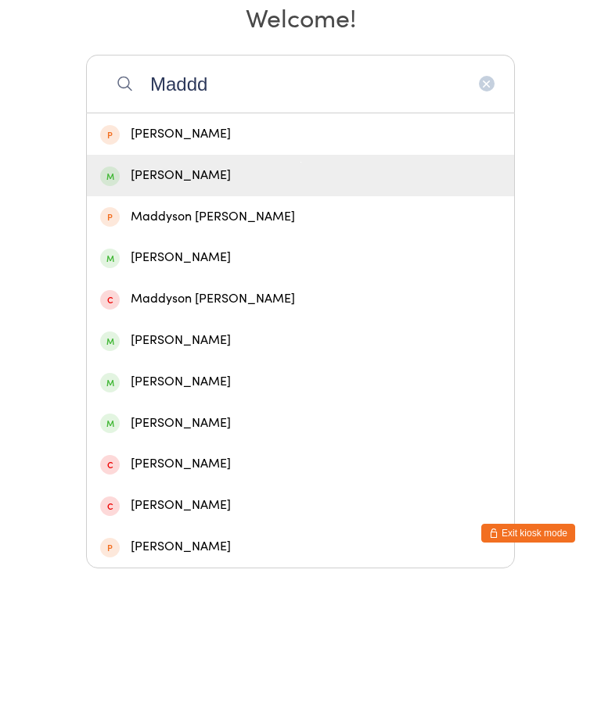
type input "Maddd"
click at [260, 318] on div "[PERSON_NAME]" at bounding box center [300, 327] width 400 height 21
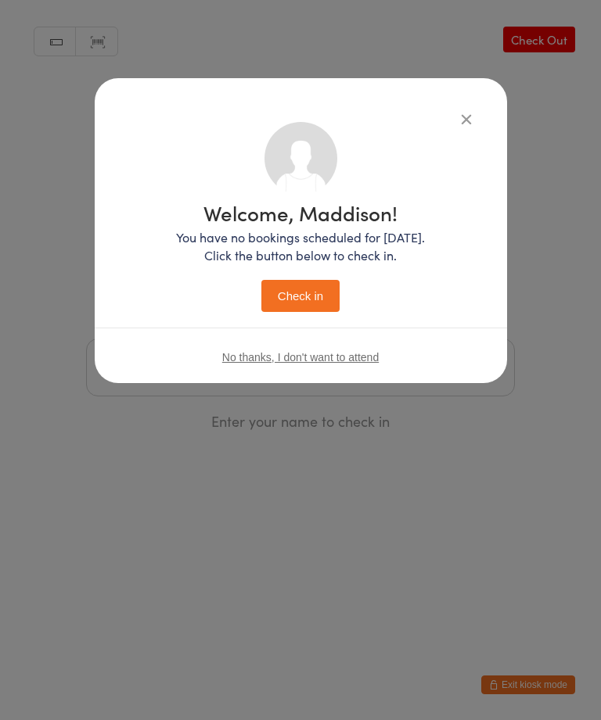
click at [295, 311] on button "Check in" at bounding box center [300, 296] width 78 height 32
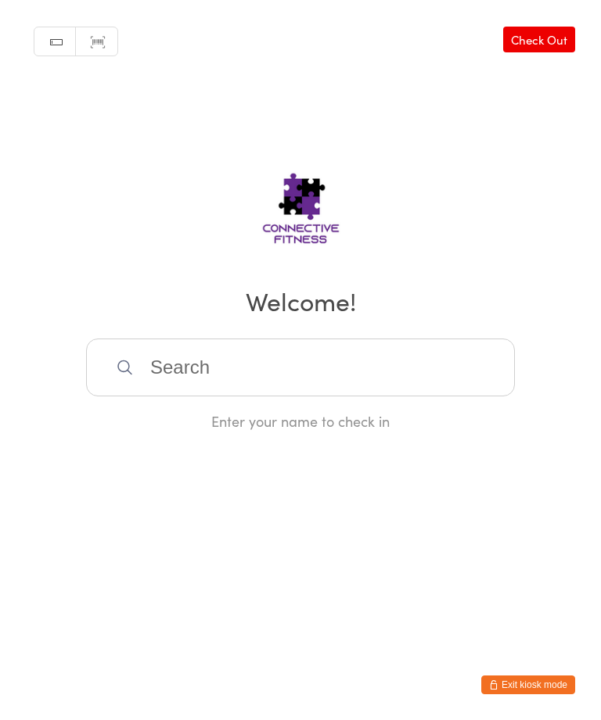
click at [278, 393] on input "search" at bounding box center [300, 368] width 429 height 58
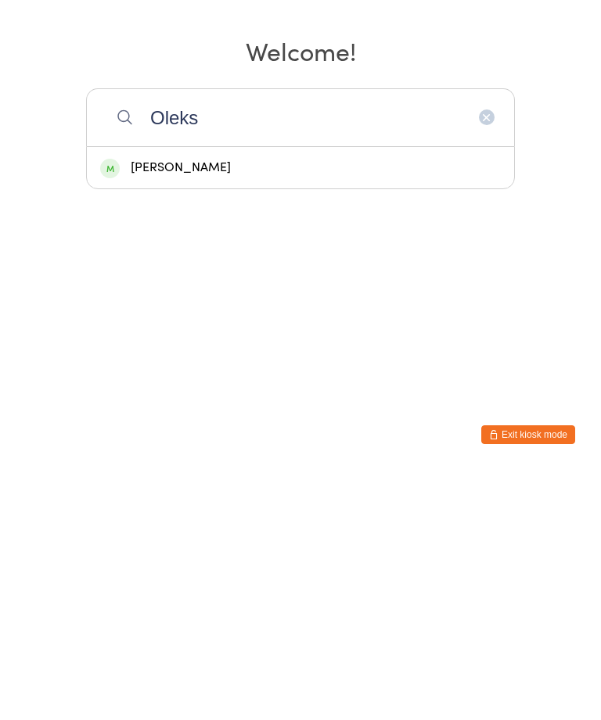
type input "Oleks"
click at [192, 408] on div "[PERSON_NAME]" at bounding box center [300, 418] width 400 height 21
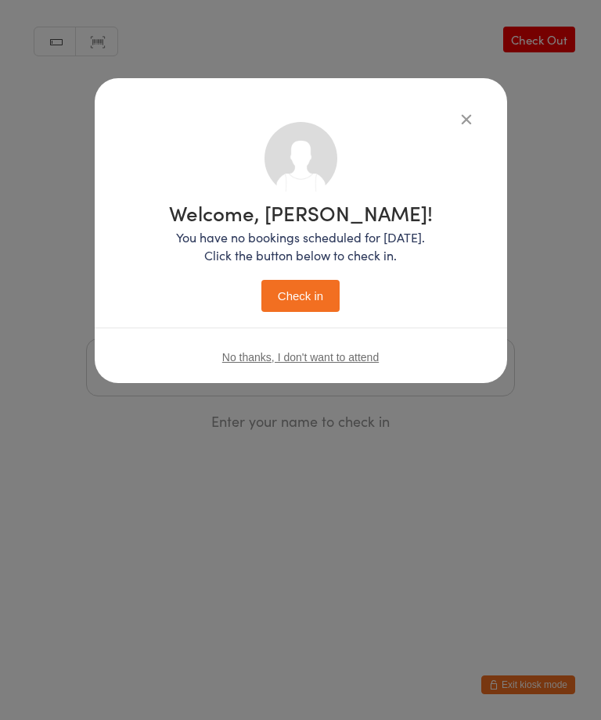
click at [307, 307] on button "Check in" at bounding box center [300, 296] width 78 height 32
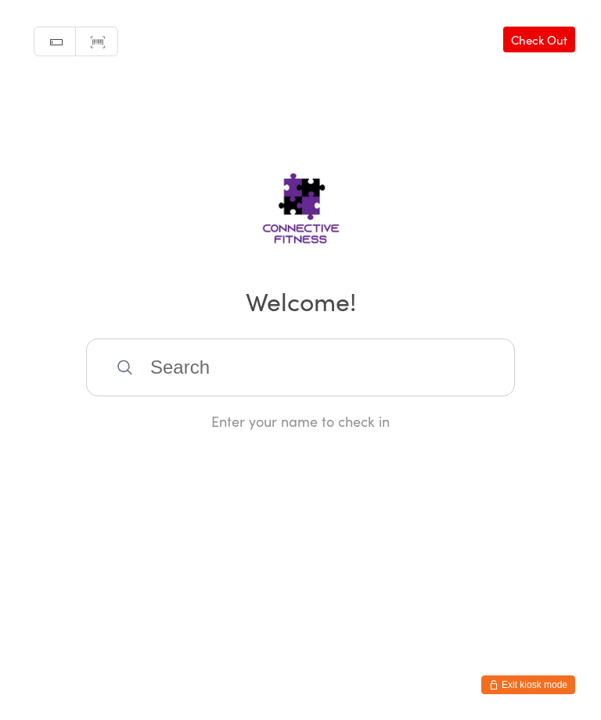
click at [266, 359] on input "search" at bounding box center [300, 368] width 429 height 58
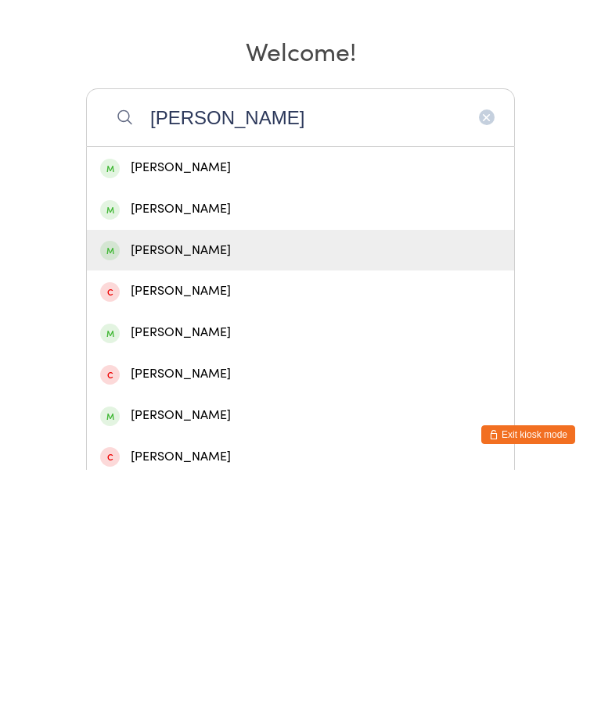
type input "[PERSON_NAME]"
click at [159, 490] on div "[PERSON_NAME]" at bounding box center [300, 500] width 400 height 21
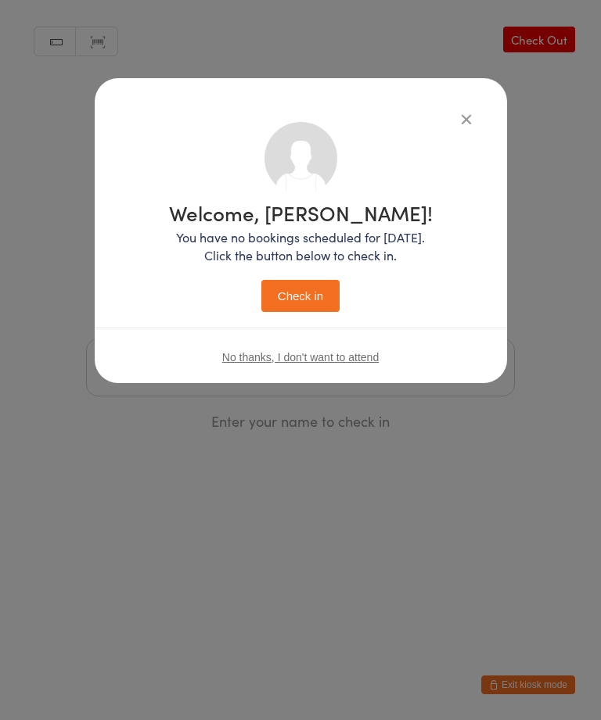
click at [307, 300] on button "Check in" at bounding box center [300, 296] width 78 height 32
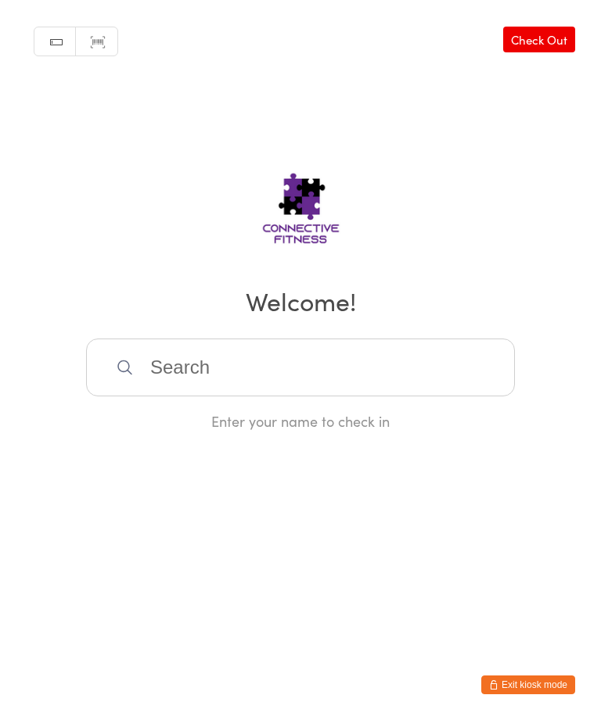
click at [149, 362] on input "search" at bounding box center [300, 368] width 429 height 58
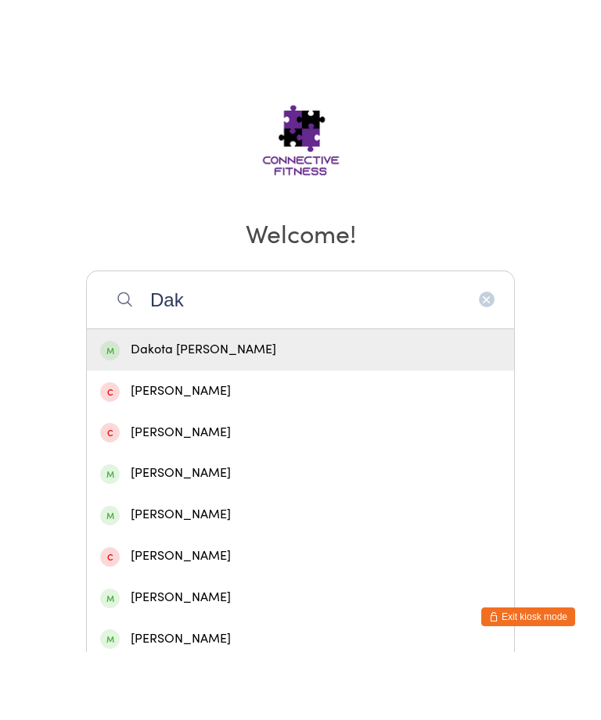
type input "Dak"
click at [149, 397] on div "Dakota [PERSON_NAME]" at bounding box center [300, 417] width 427 height 41
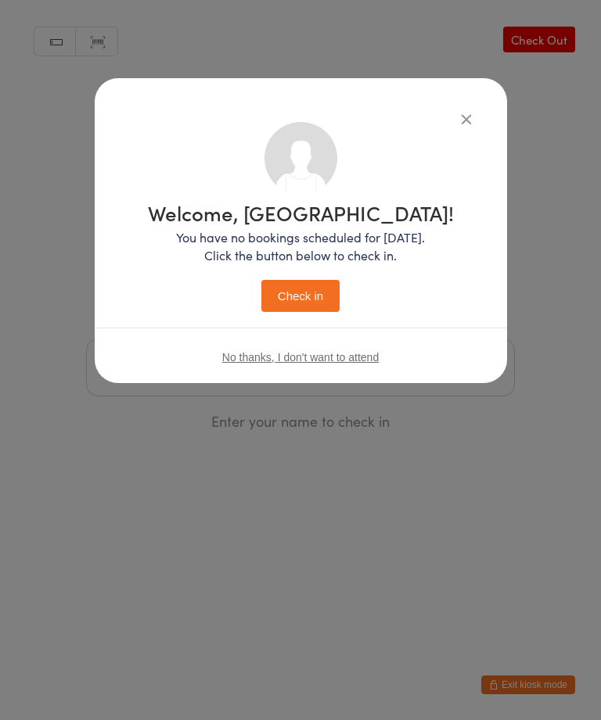
click at [314, 312] on button "Check in" at bounding box center [300, 296] width 78 height 32
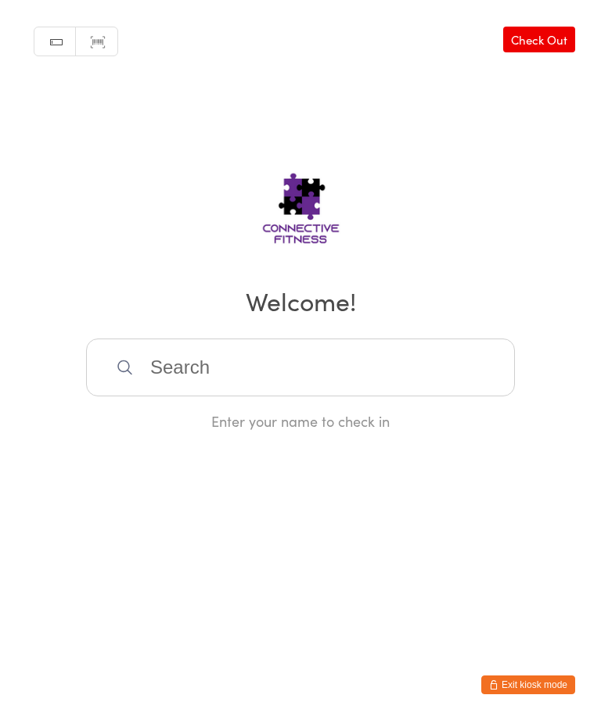
click at [224, 369] on input "search" at bounding box center [300, 368] width 429 height 58
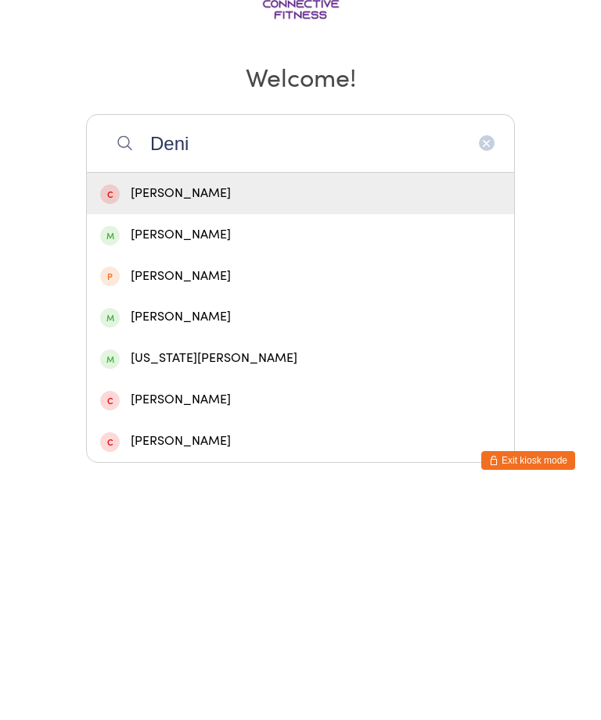
type input "Deni"
click at [203, 449] on div "[PERSON_NAME]" at bounding box center [300, 459] width 400 height 21
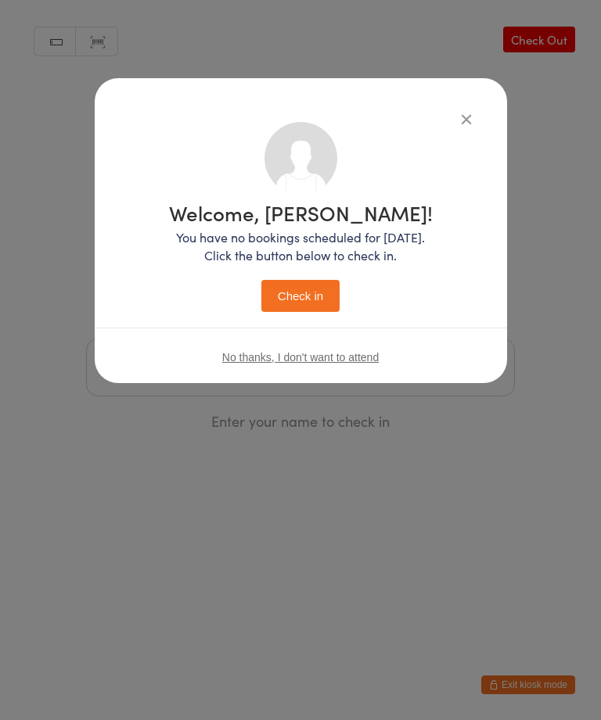
click at [313, 288] on button "Check in" at bounding box center [300, 296] width 78 height 32
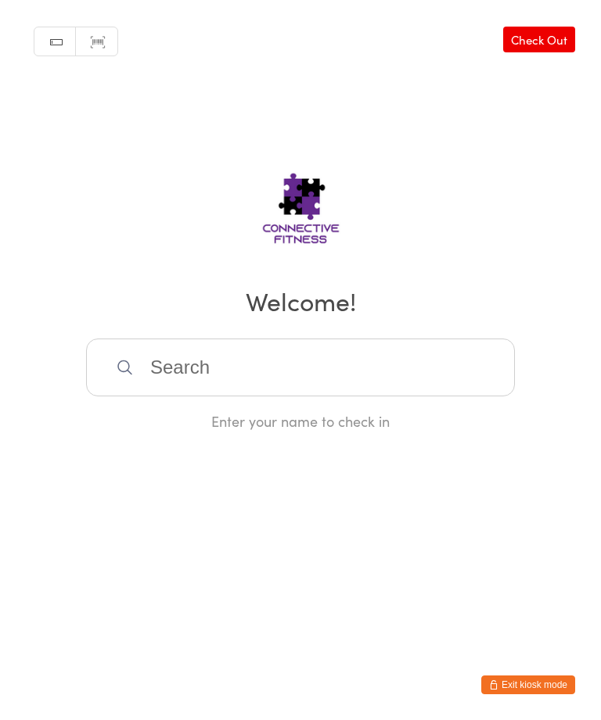
click at [312, 350] on input "search" at bounding box center [300, 368] width 429 height 58
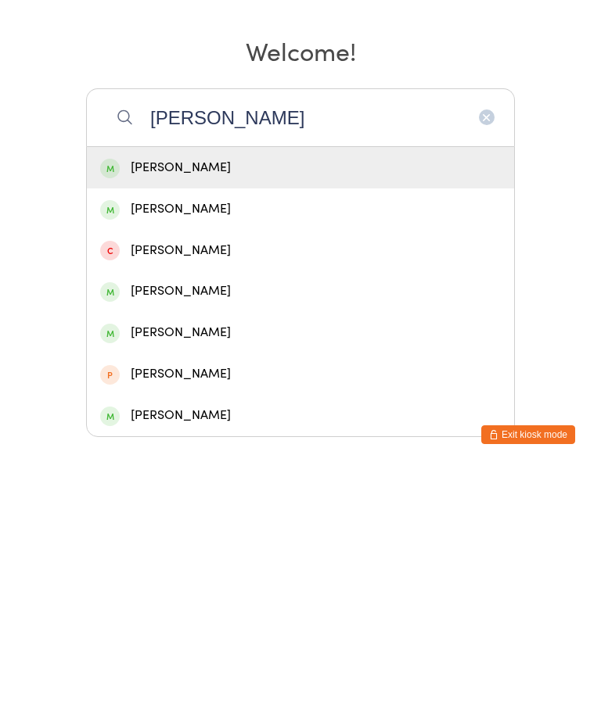
type input "[PERSON_NAME]"
click at [289, 408] on div "[PERSON_NAME]" at bounding box center [300, 418] width 400 height 21
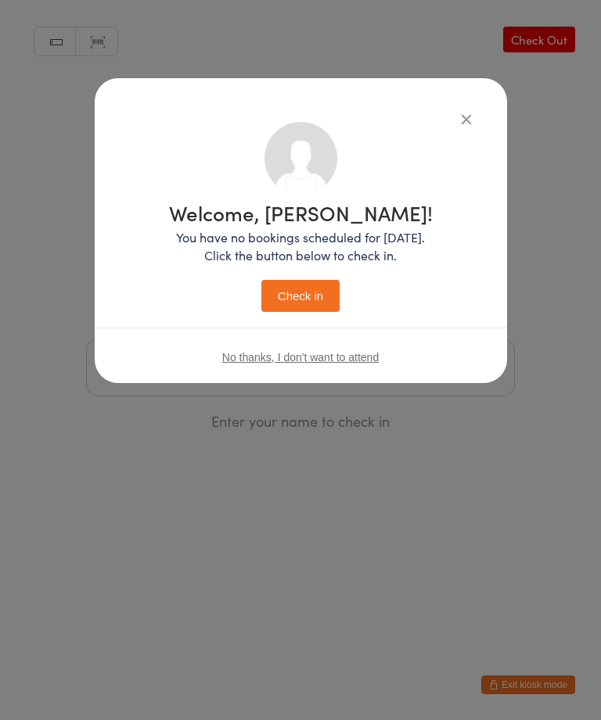
click at [311, 296] on button "Check in" at bounding box center [300, 296] width 78 height 32
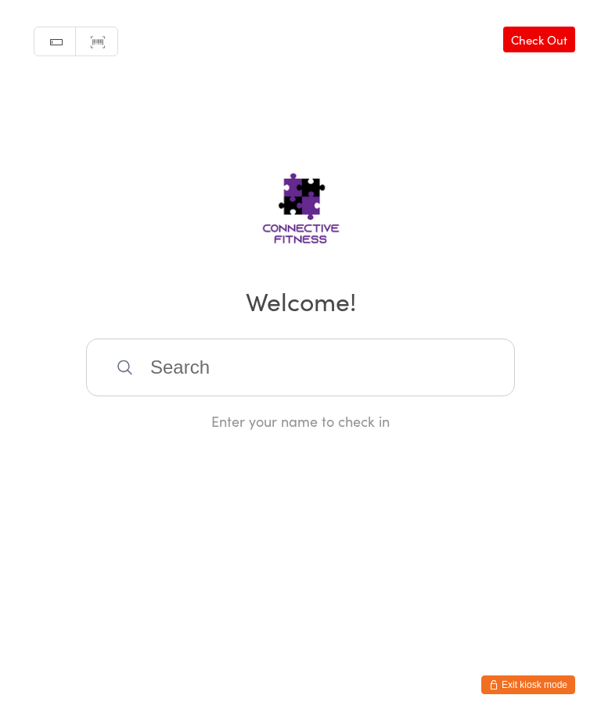
click at [191, 386] on input "search" at bounding box center [300, 368] width 429 height 58
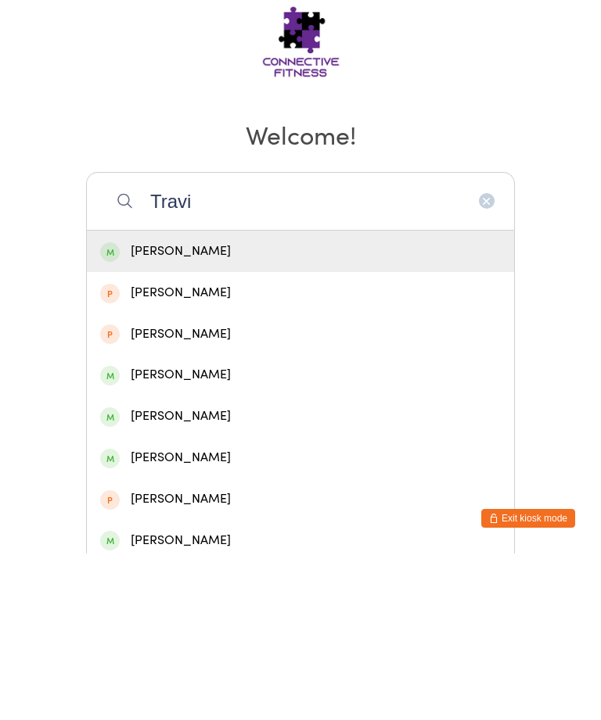
type input "Travi"
click at [167, 408] on div "[PERSON_NAME]" at bounding box center [300, 418] width 400 height 21
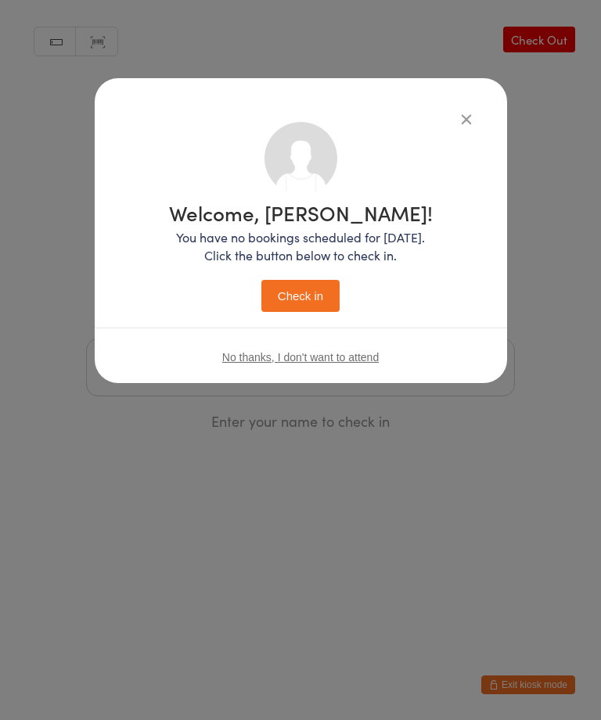
click at [298, 289] on button "Check in" at bounding box center [300, 296] width 78 height 32
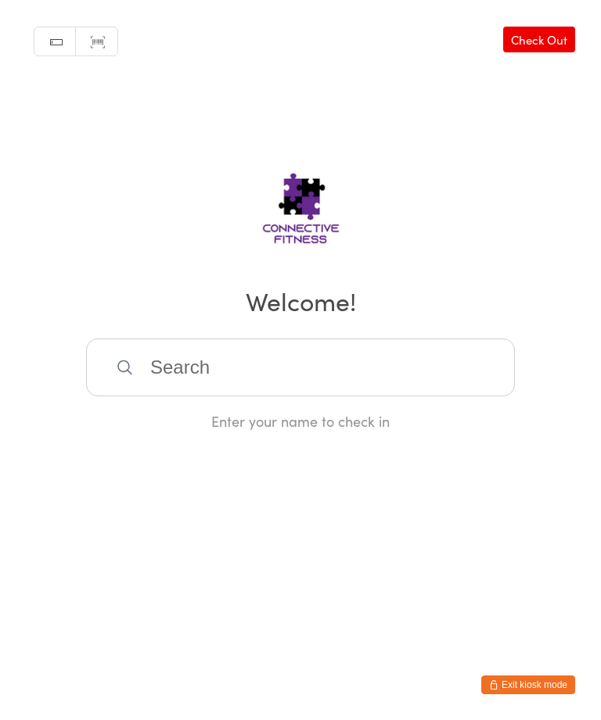
click at [311, 384] on input "search" at bounding box center [300, 368] width 429 height 58
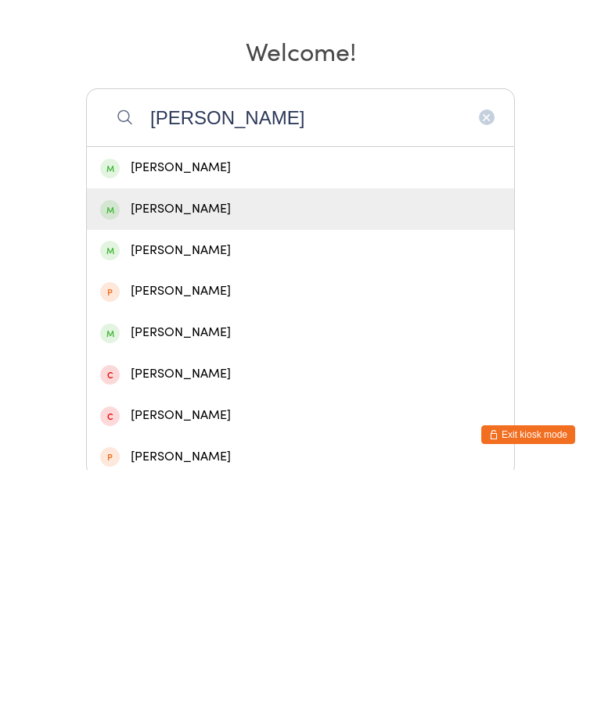
type input "[PERSON_NAME]"
click at [225, 449] on div "[PERSON_NAME]" at bounding box center [300, 459] width 400 height 21
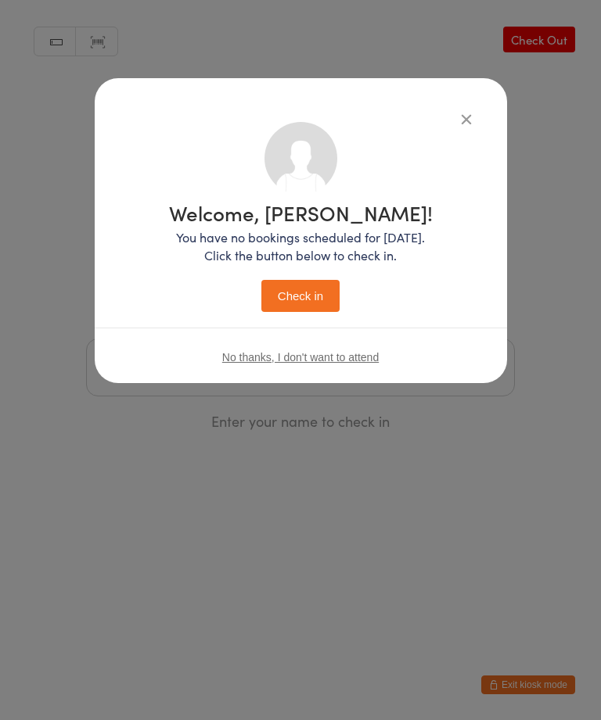
click at [328, 290] on button "Check in" at bounding box center [300, 296] width 78 height 32
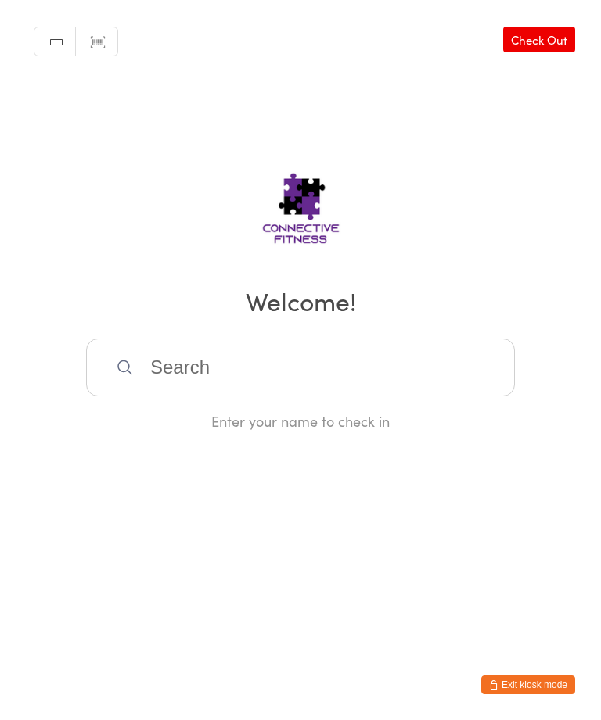
click at [279, 388] on input "search" at bounding box center [300, 368] width 429 height 58
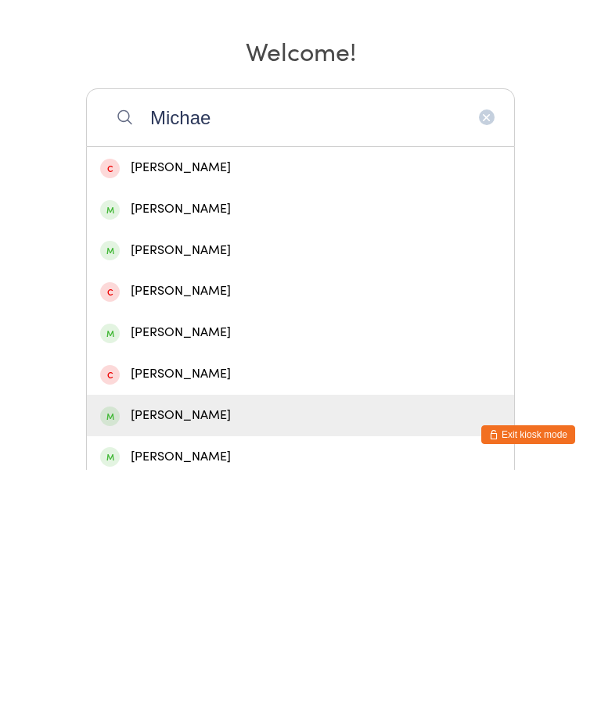
type input "Michae"
click at [203, 655] on div "[PERSON_NAME]" at bounding box center [300, 665] width 400 height 21
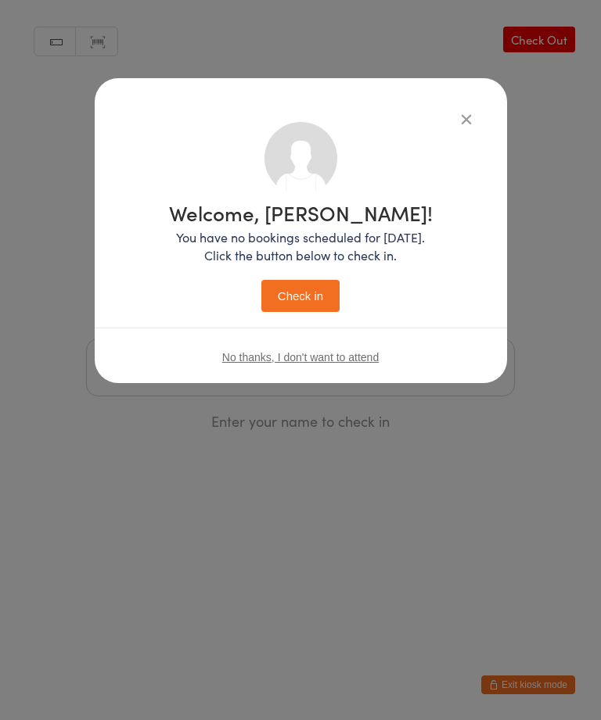
click at [334, 289] on button "Check in" at bounding box center [300, 296] width 78 height 32
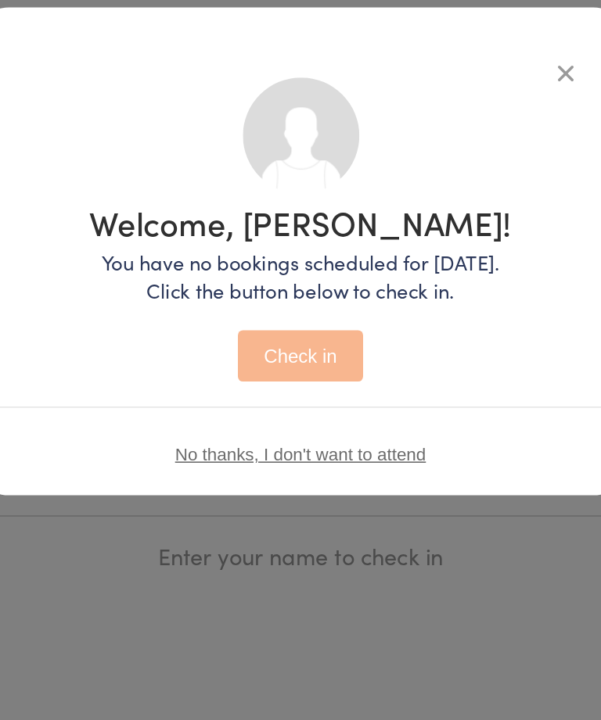
click at [207, 228] on p "You have no bookings scheduled for [DATE]. Click the button below to check in." at bounding box center [301, 246] width 264 height 36
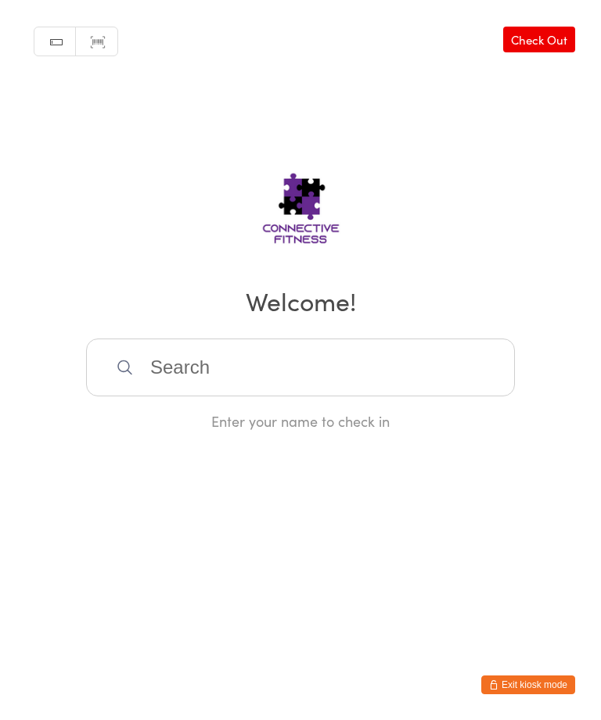
click at [193, 379] on input "search" at bounding box center [300, 368] width 429 height 58
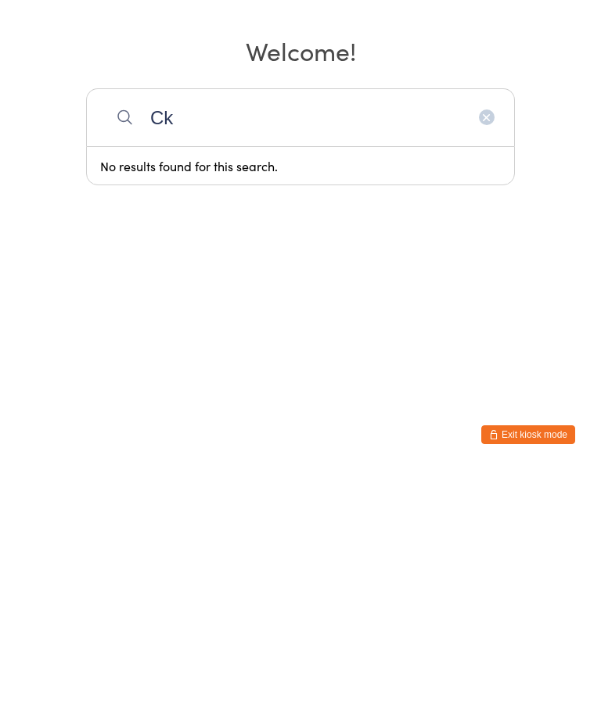
type input "C"
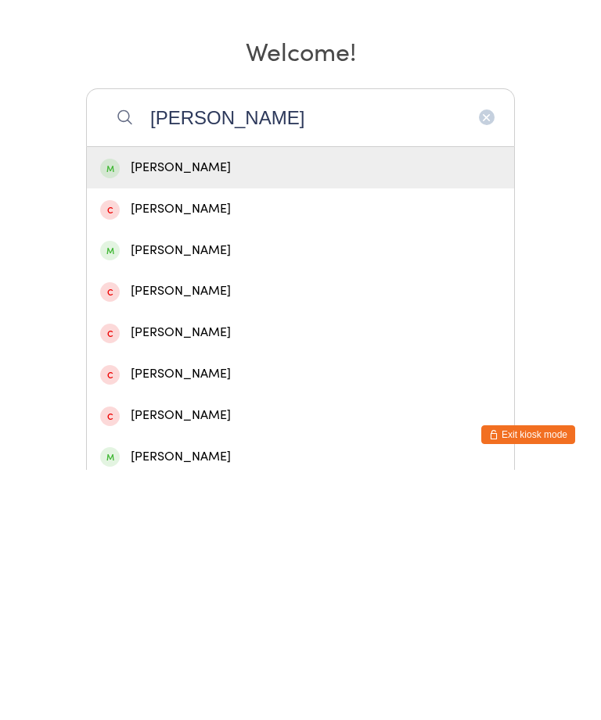
type input "[PERSON_NAME]"
click at [157, 408] on div "[PERSON_NAME]" at bounding box center [300, 418] width 400 height 21
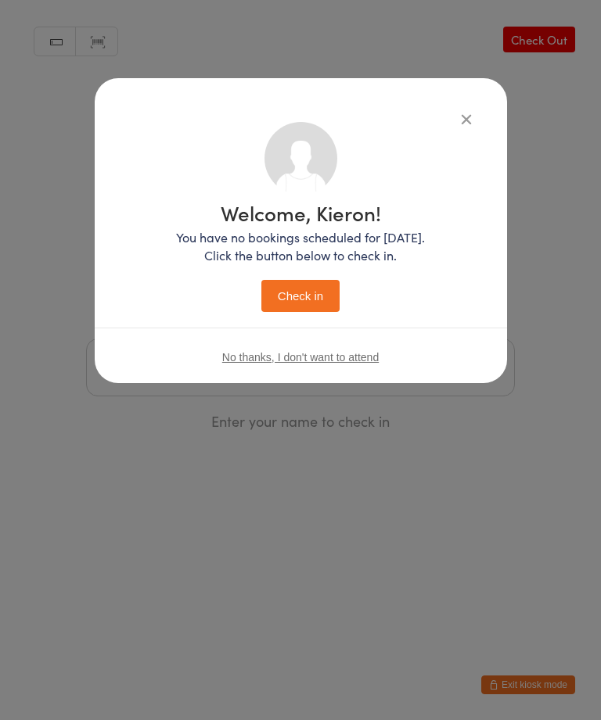
click at [303, 296] on button "Check in" at bounding box center [300, 296] width 78 height 32
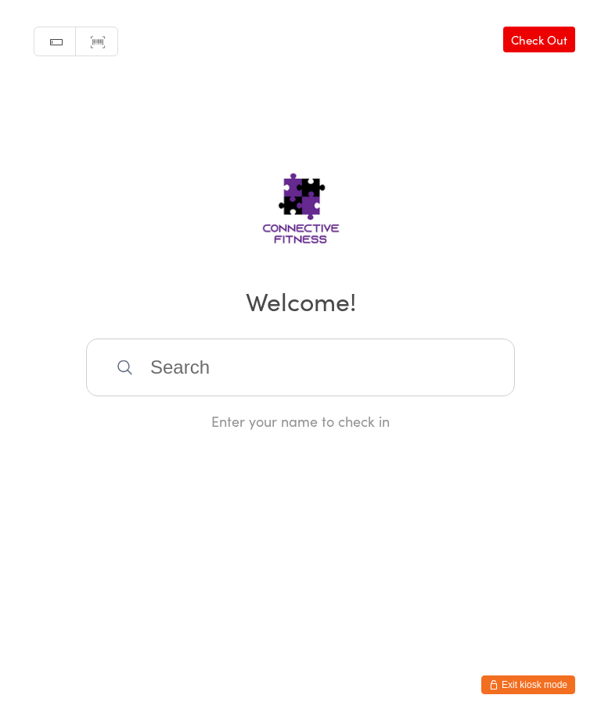
click at [361, 372] on input "search" at bounding box center [300, 368] width 429 height 58
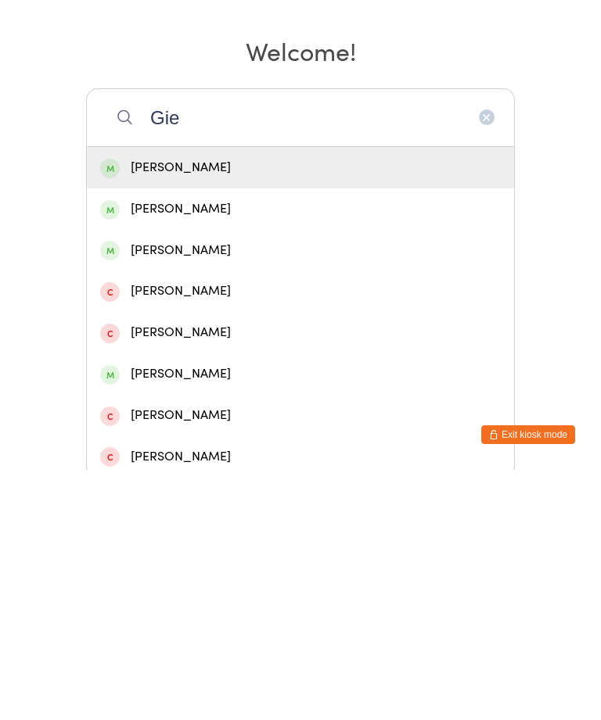
type input "Gie"
click at [219, 408] on div "[PERSON_NAME]" at bounding box center [300, 418] width 400 height 21
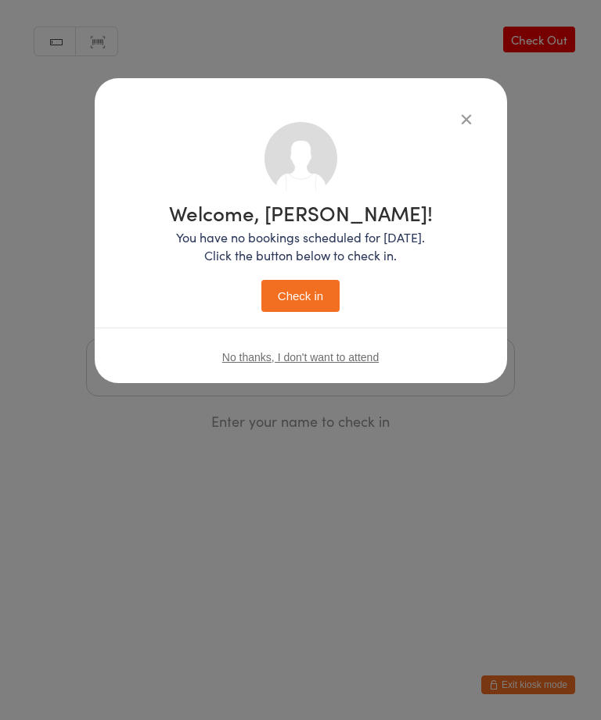
click at [286, 293] on button "Check in" at bounding box center [300, 296] width 78 height 32
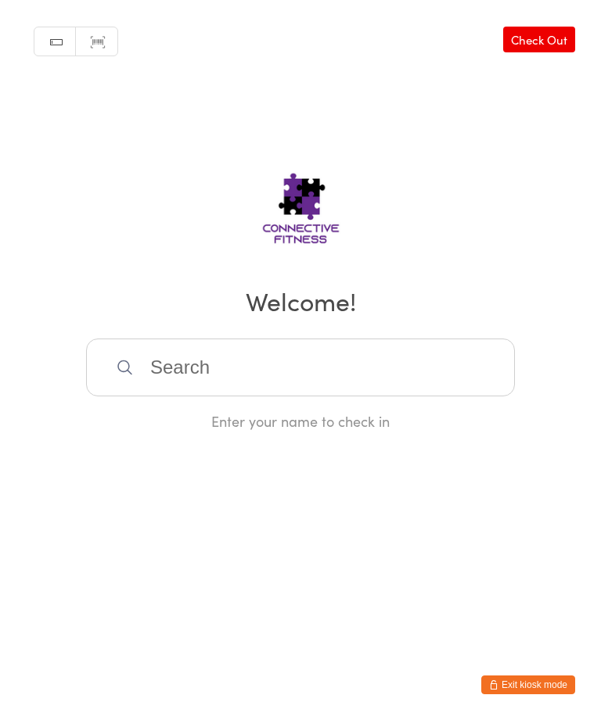
click at [190, 379] on input "search" at bounding box center [300, 368] width 429 height 58
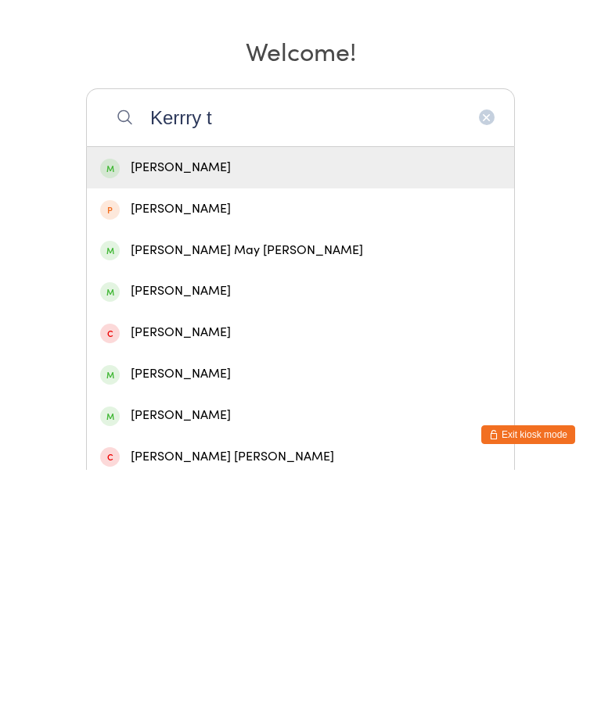
type input "Kerrry t"
click at [179, 408] on div "[PERSON_NAME]" at bounding box center [300, 418] width 400 height 21
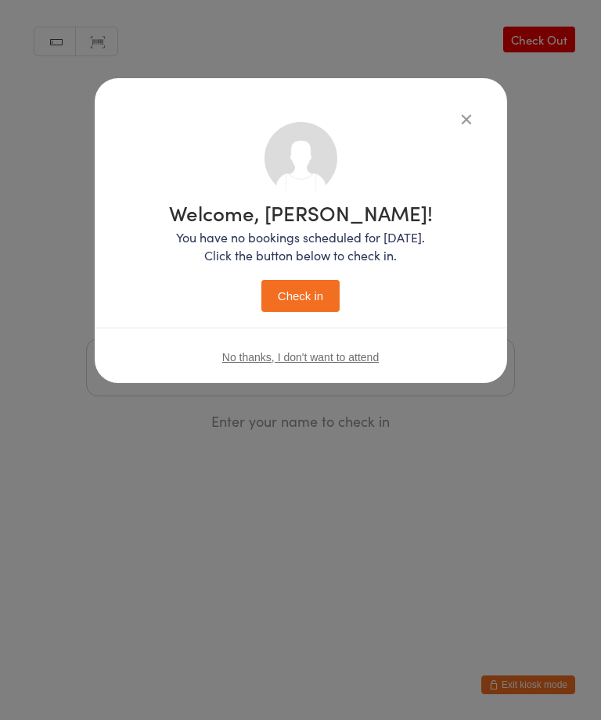
click at [307, 296] on button "Check in" at bounding box center [300, 296] width 78 height 32
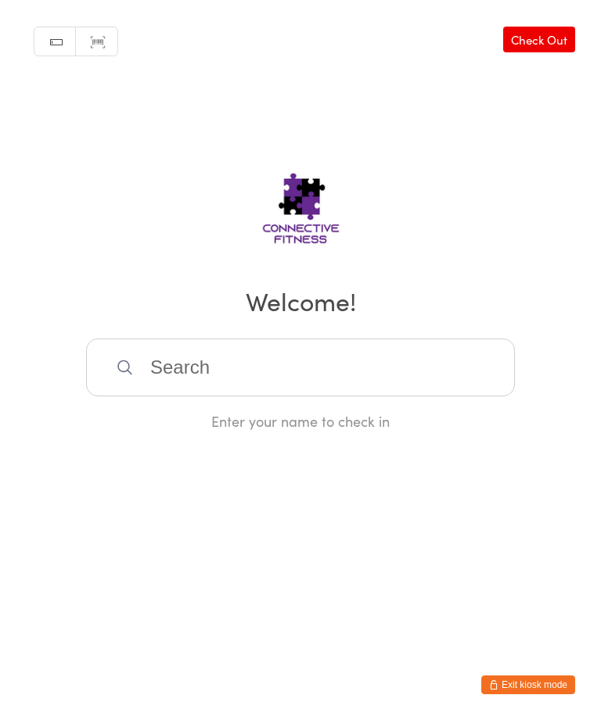
click at [209, 383] on input "search" at bounding box center [300, 368] width 429 height 58
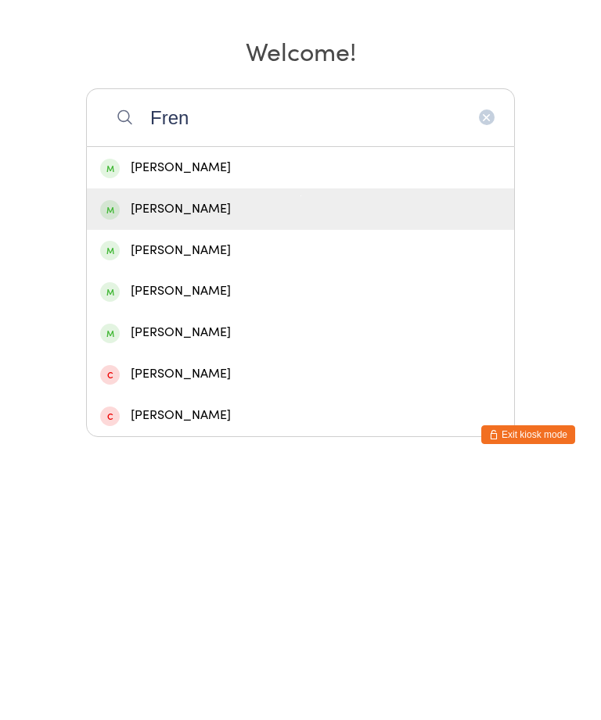
type input "Fren"
click at [167, 449] on div "[PERSON_NAME]" at bounding box center [300, 459] width 400 height 21
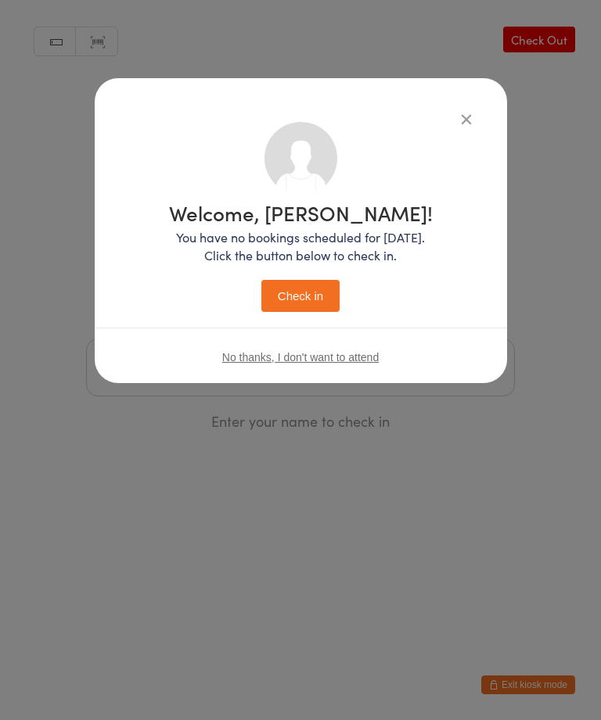
click at [298, 306] on button "Check in" at bounding box center [300, 296] width 78 height 32
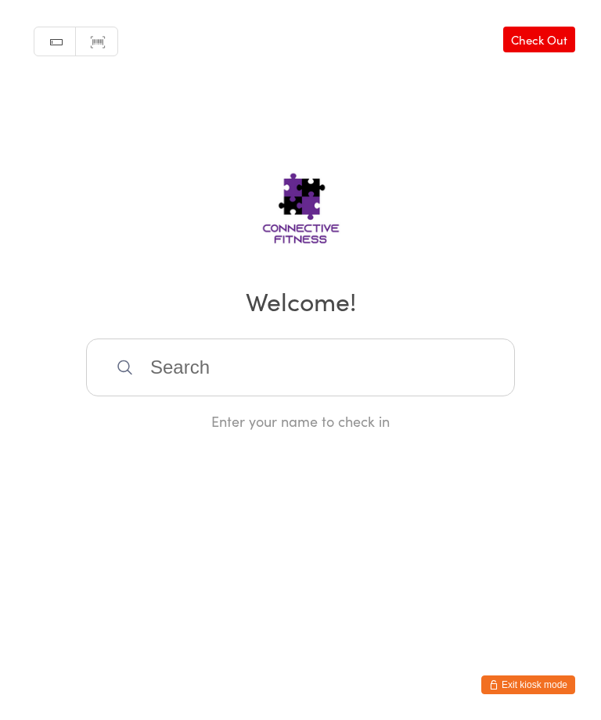
click at [258, 393] on input "search" at bounding box center [300, 368] width 429 height 58
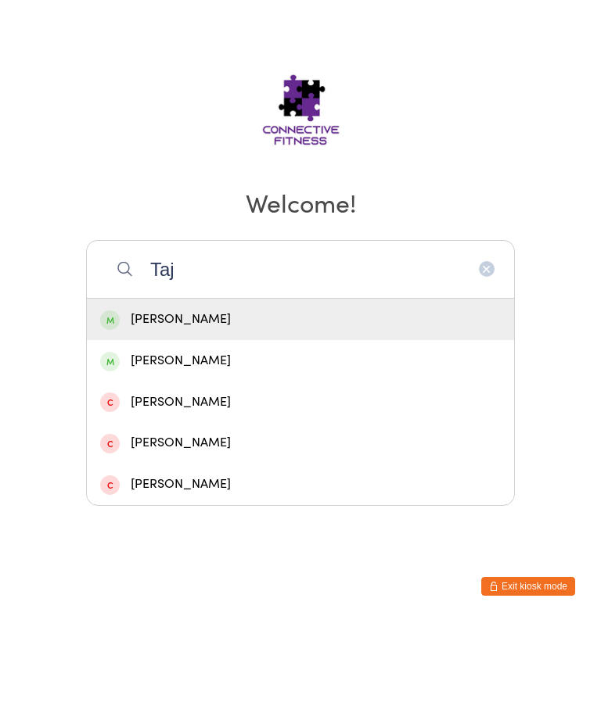
type input "Taj"
click at [181, 449] on div "[PERSON_NAME]" at bounding box center [300, 459] width 400 height 21
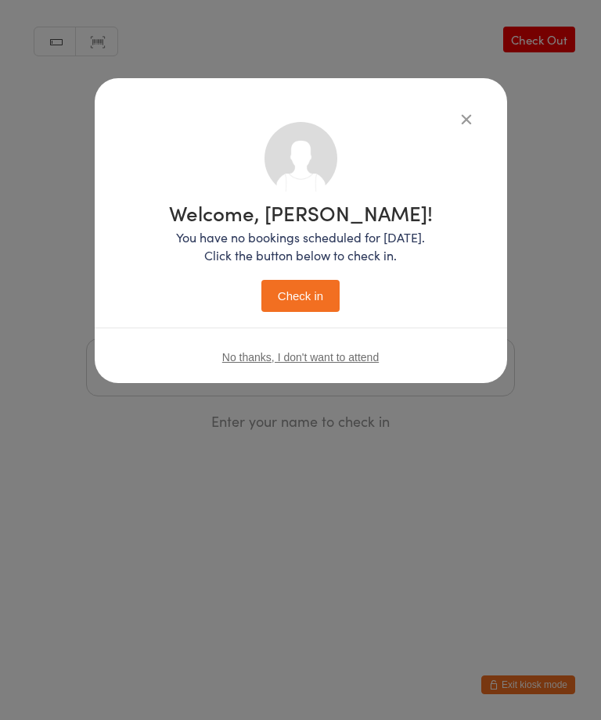
click at [319, 293] on button "Check in" at bounding box center [300, 296] width 78 height 32
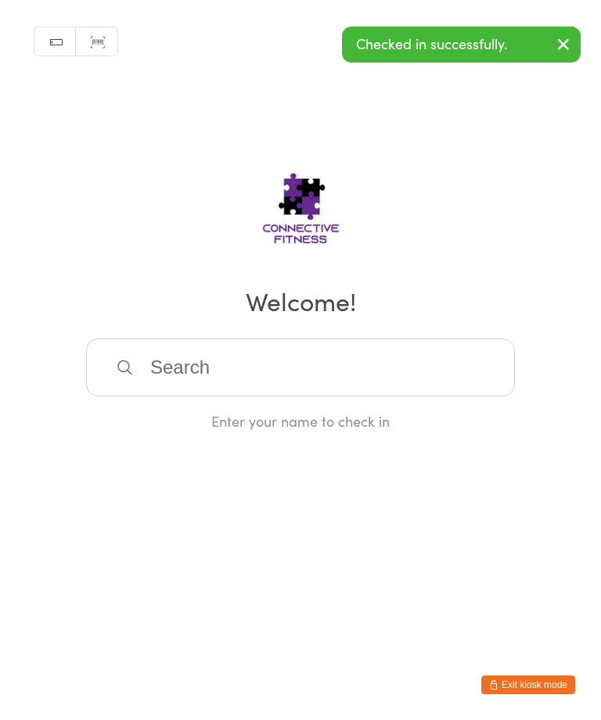
click at [400, 366] on input "search" at bounding box center [300, 368] width 429 height 58
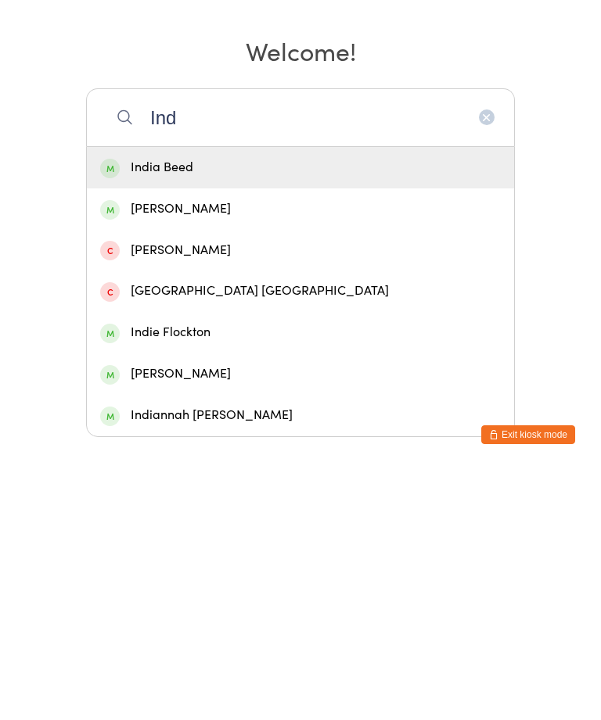
click at [502, 339] on input "Ind" at bounding box center [300, 368] width 429 height 58
type input "Ind"
click at [491, 361] on icon "button" at bounding box center [486, 367] width 13 height 13
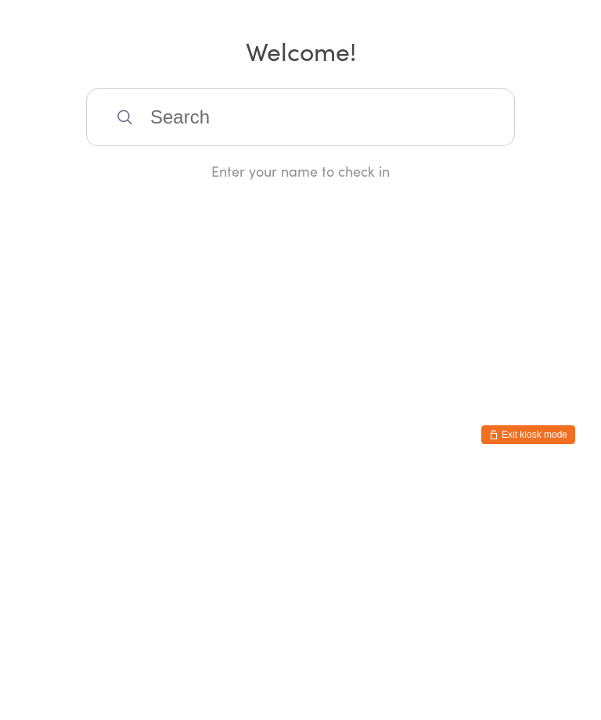
scroll to position [0, 0]
click at [594, 260] on html "You have now entered Kiosk Mode. Members will be able to check themselves in us…" at bounding box center [300, 360] width 601 height 720
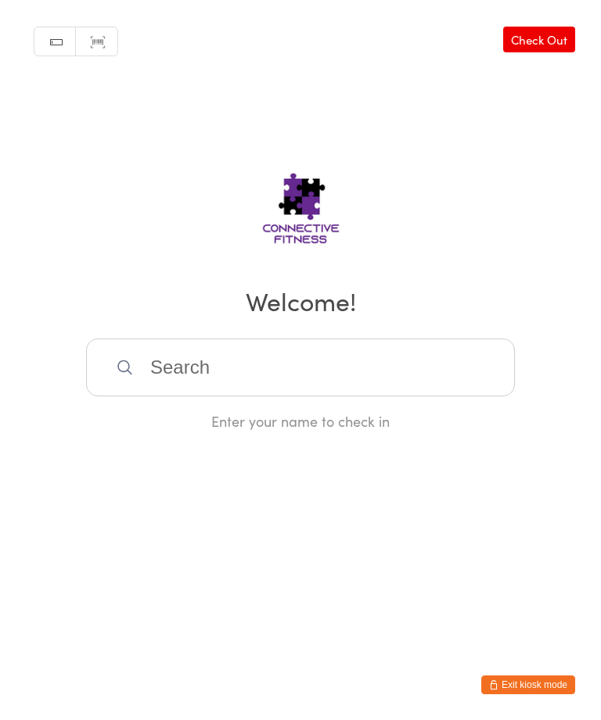
click at [265, 382] on input "search" at bounding box center [300, 368] width 429 height 58
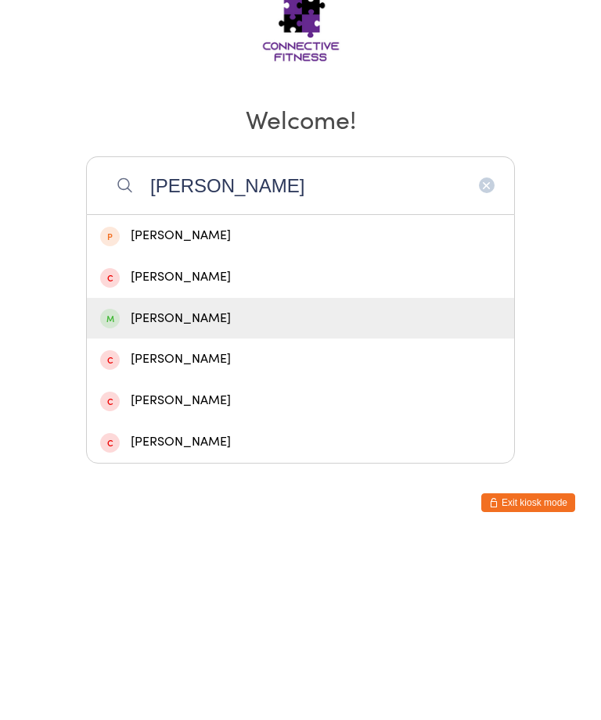
type input "[PERSON_NAME]"
click at [200, 490] on div "[PERSON_NAME]" at bounding box center [300, 500] width 400 height 21
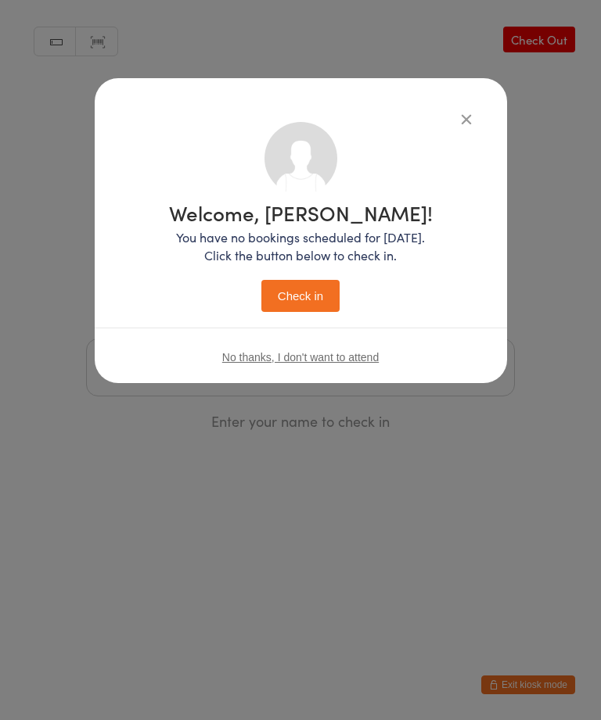
click at [306, 299] on button "Check in" at bounding box center [300, 296] width 78 height 32
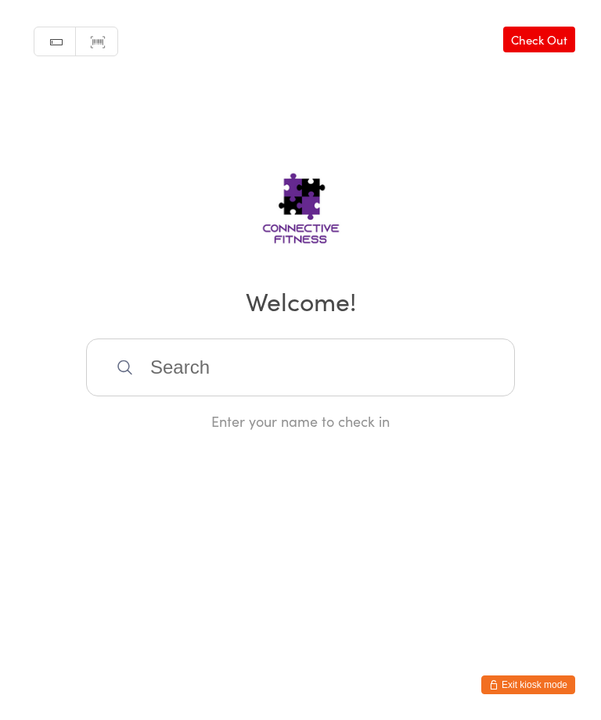
click at [290, 384] on input "search" at bounding box center [300, 368] width 429 height 58
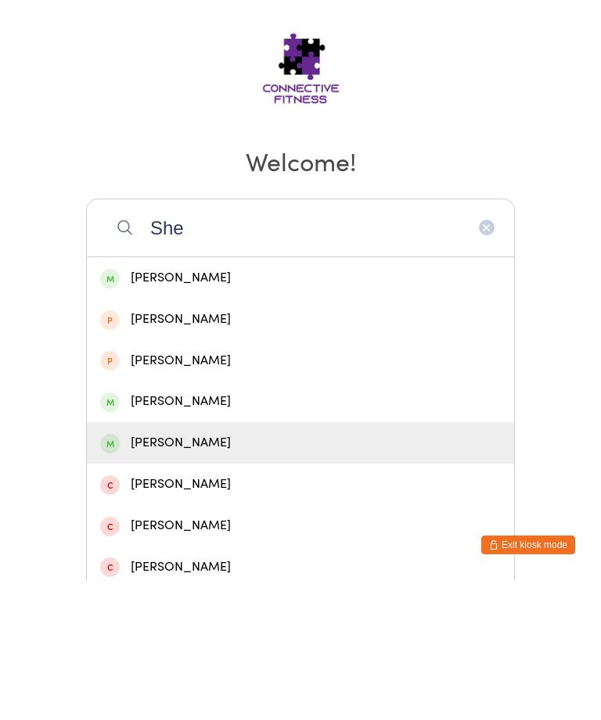
type input "She"
click at [185, 573] on div "[PERSON_NAME]" at bounding box center [300, 583] width 400 height 21
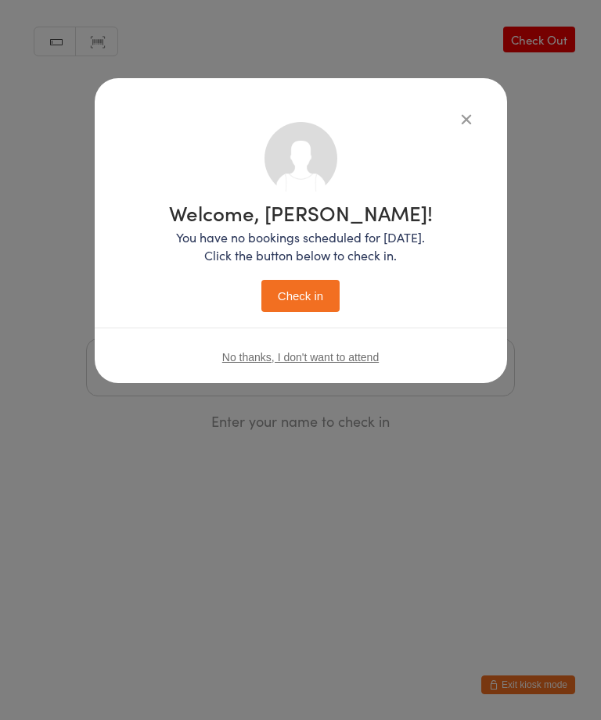
click at [311, 299] on button "Check in" at bounding box center [300, 296] width 78 height 32
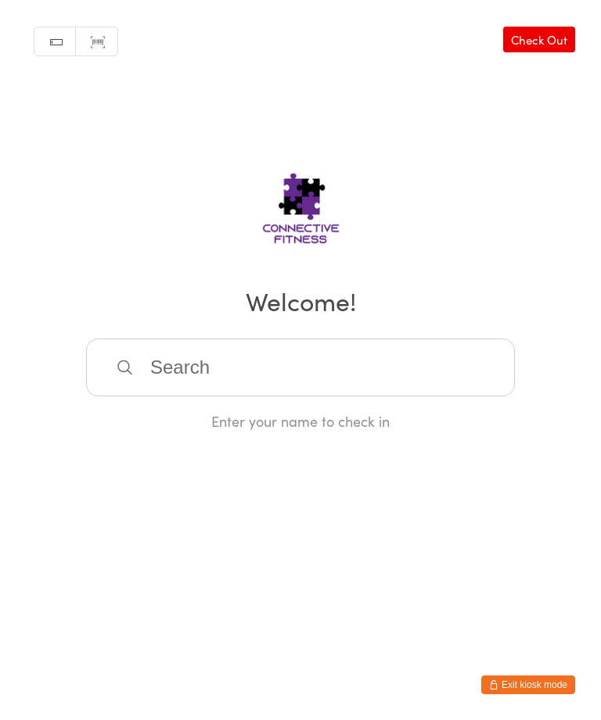
click at [167, 380] on input "search" at bounding box center [300, 368] width 429 height 58
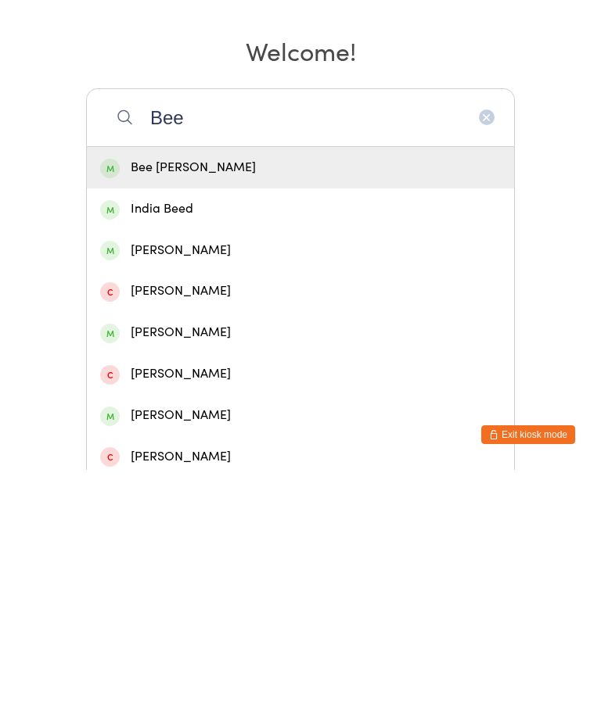
type input "Bee"
click at [224, 408] on div "Bee [PERSON_NAME]" at bounding box center [300, 418] width 400 height 21
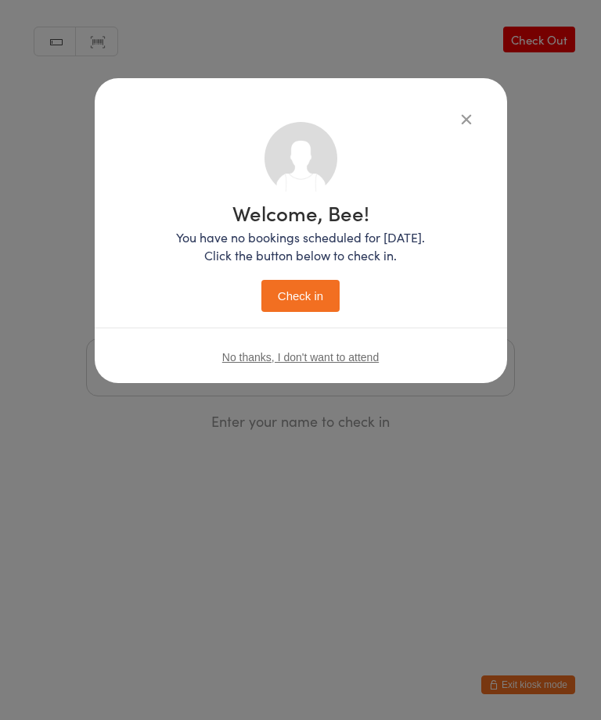
click at [307, 301] on button "Check in" at bounding box center [300, 296] width 78 height 32
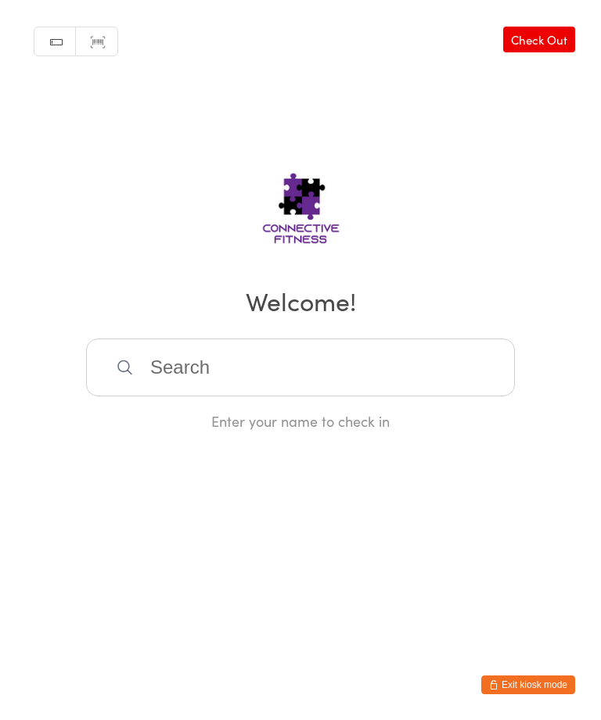
click at [189, 378] on input "search" at bounding box center [300, 368] width 429 height 58
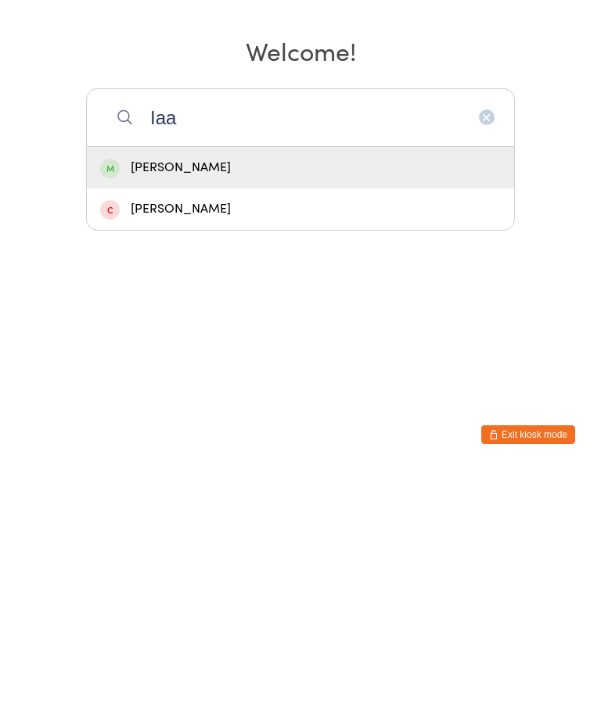
type input "Iaa"
click at [171, 408] on div "[PERSON_NAME]" at bounding box center [300, 418] width 400 height 21
click at [168, 174] on div "Manual search Scanner input Check Out Welcome! [PERSON_NAME] [PERSON_NAME] Ente…" at bounding box center [300, 215] width 601 height 431
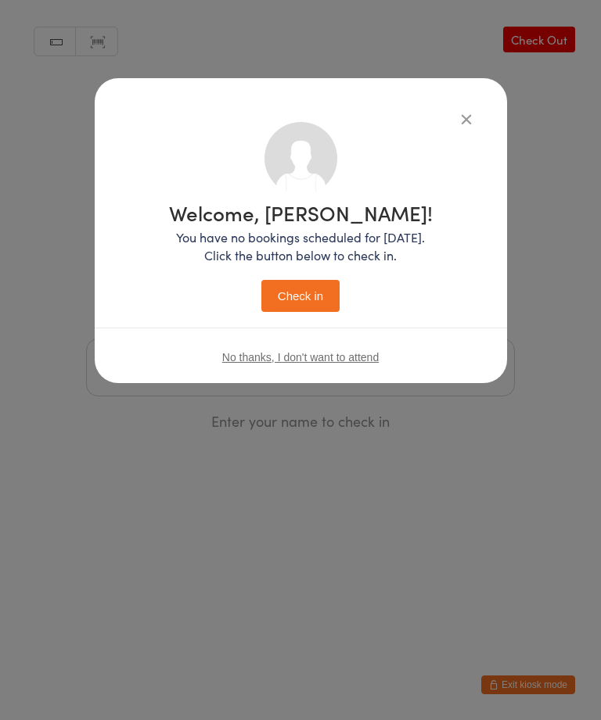
click at [308, 291] on button "Check in" at bounding box center [300, 296] width 78 height 32
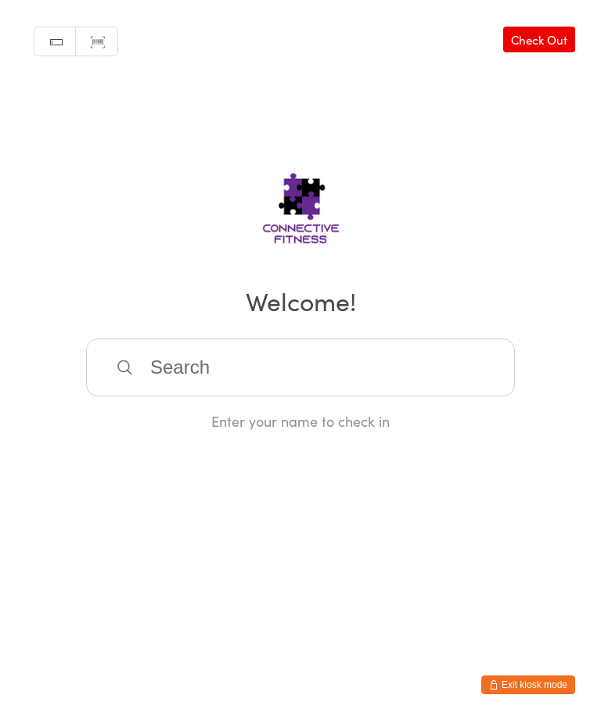
click at [412, 377] on input "search" at bounding box center [300, 368] width 429 height 58
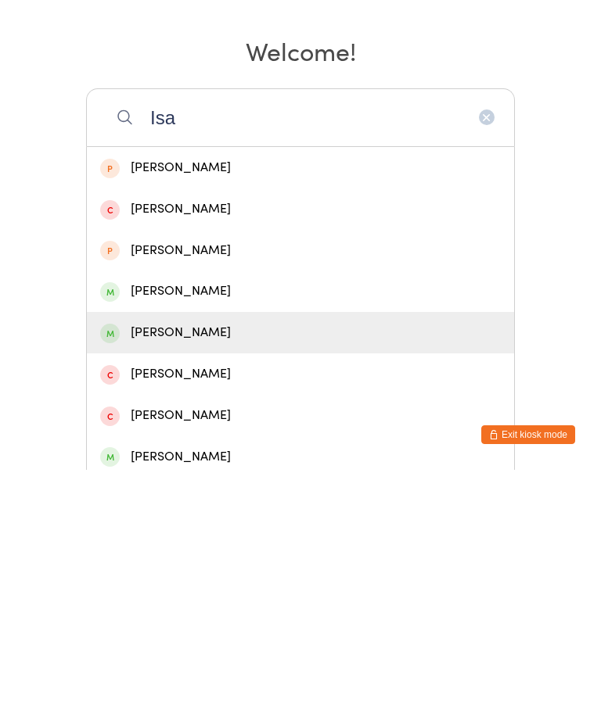
type input "Isa"
click at [197, 573] on div "[PERSON_NAME]" at bounding box center [300, 583] width 400 height 21
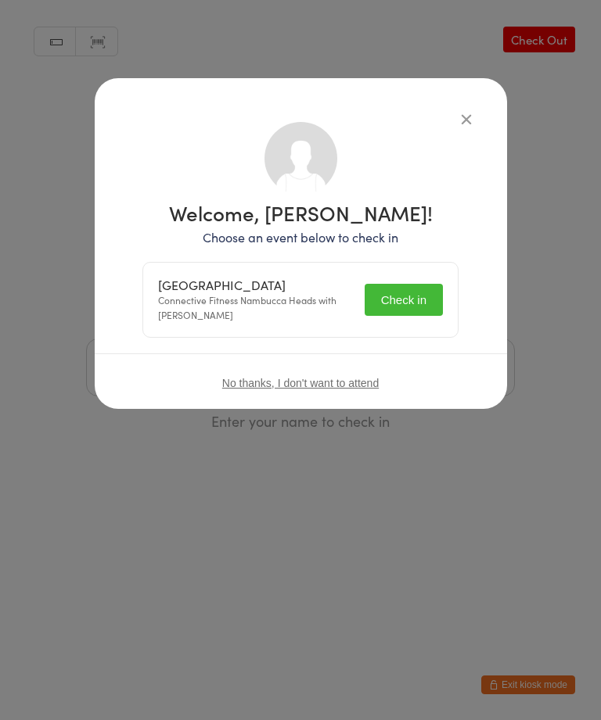
click at [410, 306] on button "Check in" at bounding box center [403, 300] width 78 height 32
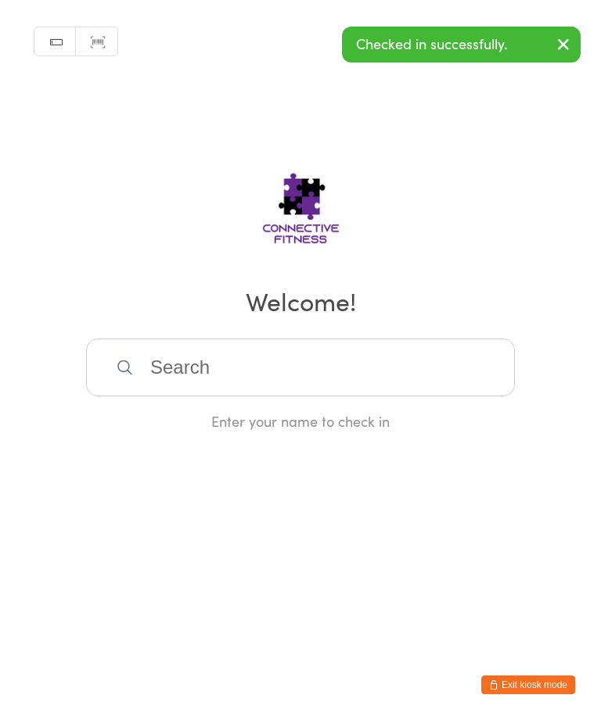
click at [336, 341] on div "Manual search Scanner input Check Out Welcome! Enter your name to check in" at bounding box center [300, 215] width 601 height 431
click at [318, 393] on input "search" at bounding box center [300, 368] width 429 height 58
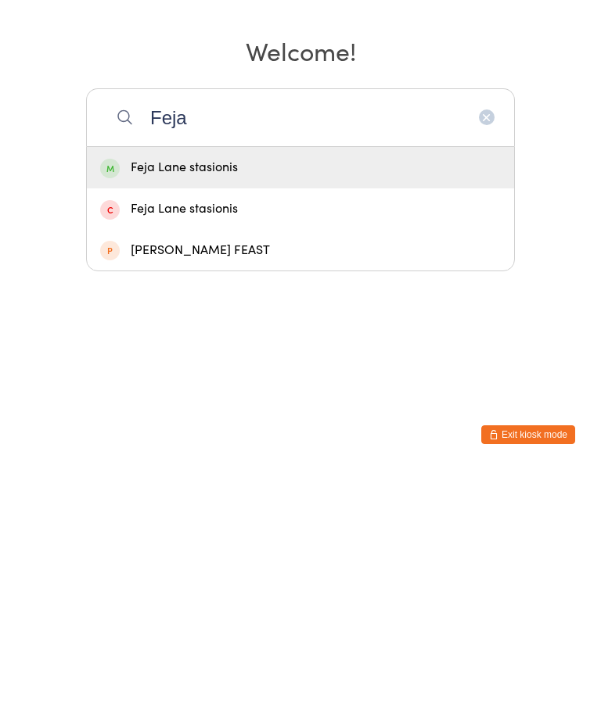
type input "Feja"
click at [294, 408] on div "Feja Lane stasionis" at bounding box center [300, 418] width 400 height 21
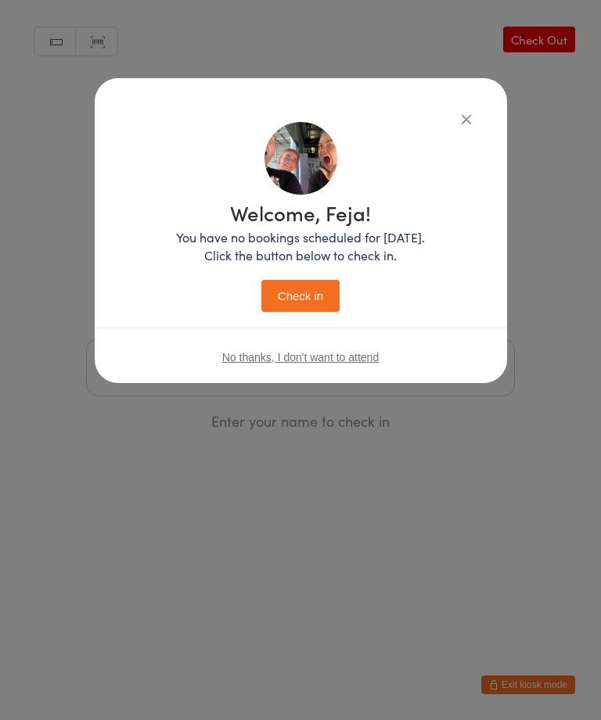
click at [316, 298] on button "Check in" at bounding box center [300, 296] width 78 height 32
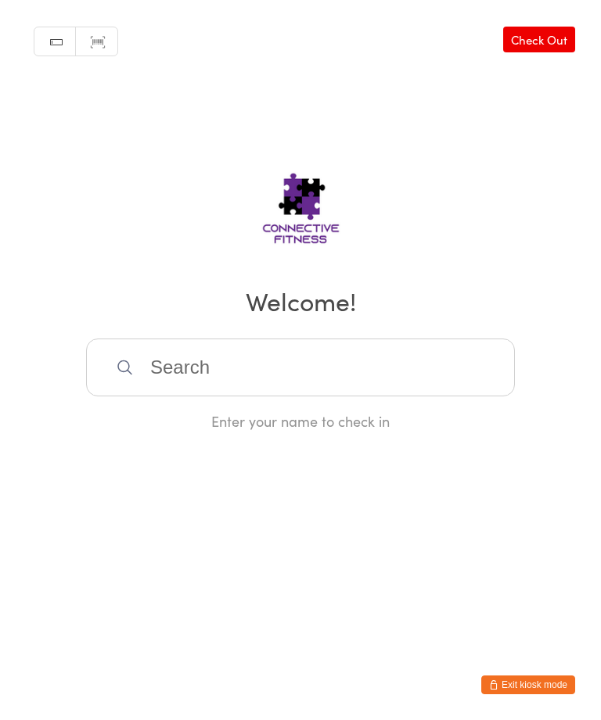
click at [189, 370] on input "search" at bounding box center [300, 368] width 429 height 58
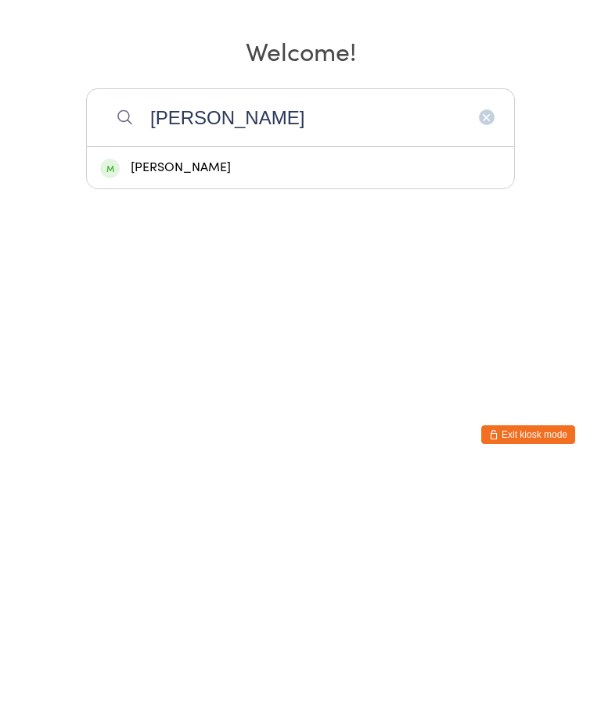
type input "[PERSON_NAME]"
click at [163, 408] on div "[PERSON_NAME]" at bounding box center [300, 418] width 400 height 21
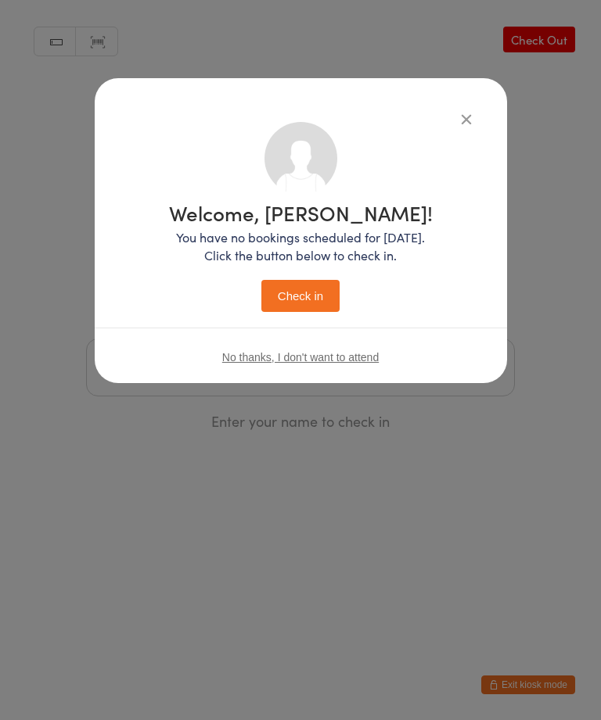
click at [298, 287] on button "Check in" at bounding box center [300, 296] width 78 height 32
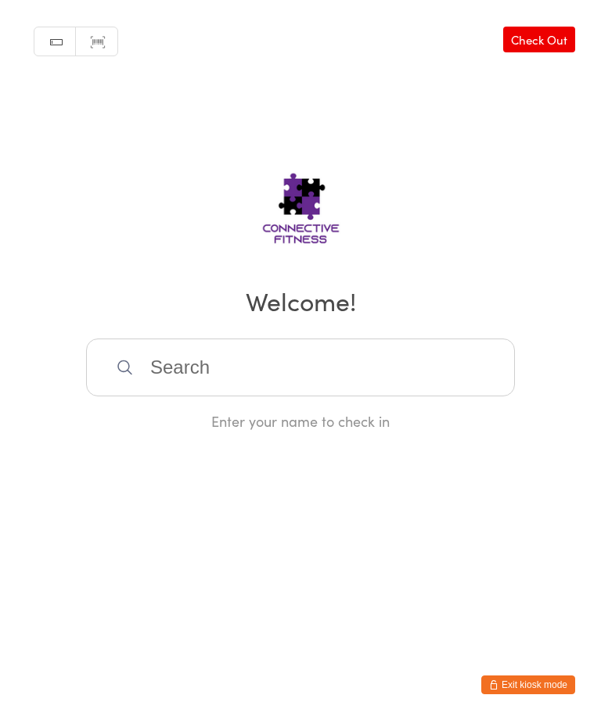
click at [163, 368] on input "search" at bounding box center [300, 368] width 429 height 58
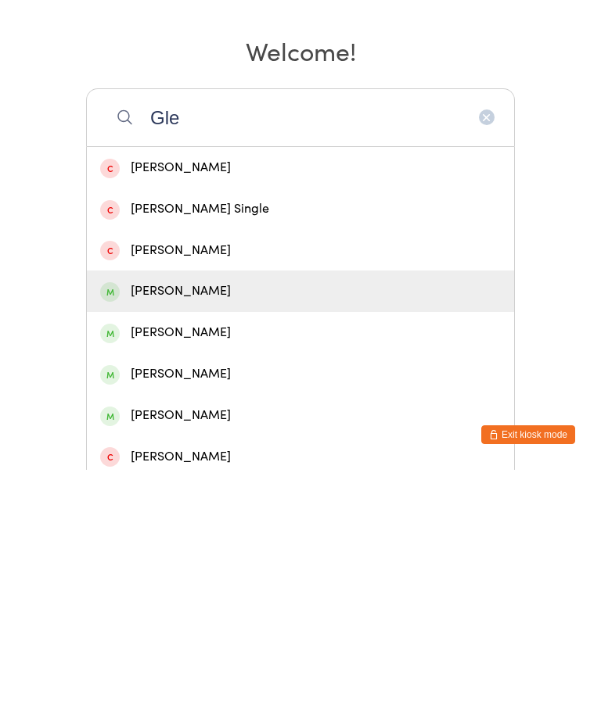
type input "Gle"
click at [155, 531] on div "[PERSON_NAME]" at bounding box center [300, 541] width 400 height 21
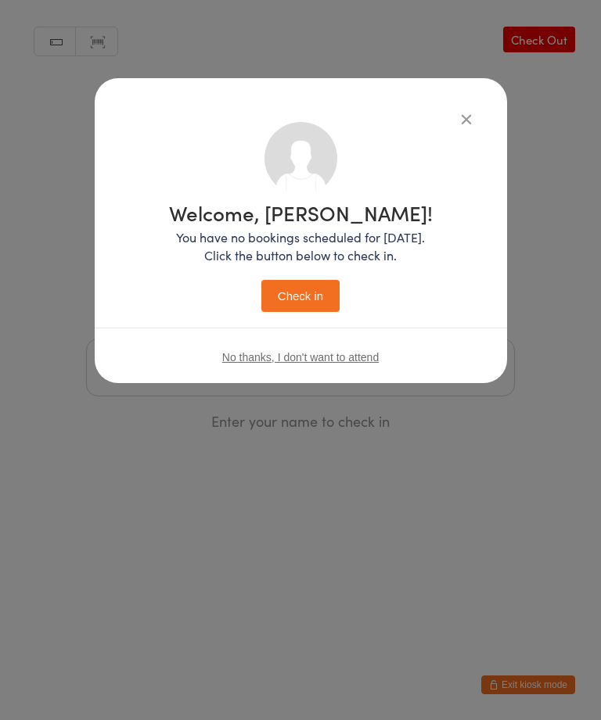
click at [293, 289] on button "Check in" at bounding box center [300, 296] width 78 height 32
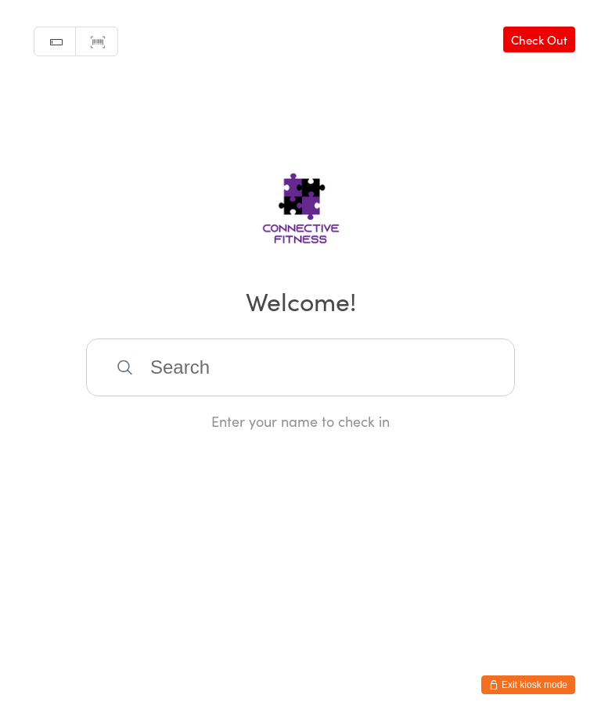
click at [217, 359] on input "search" at bounding box center [300, 368] width 429 height 58
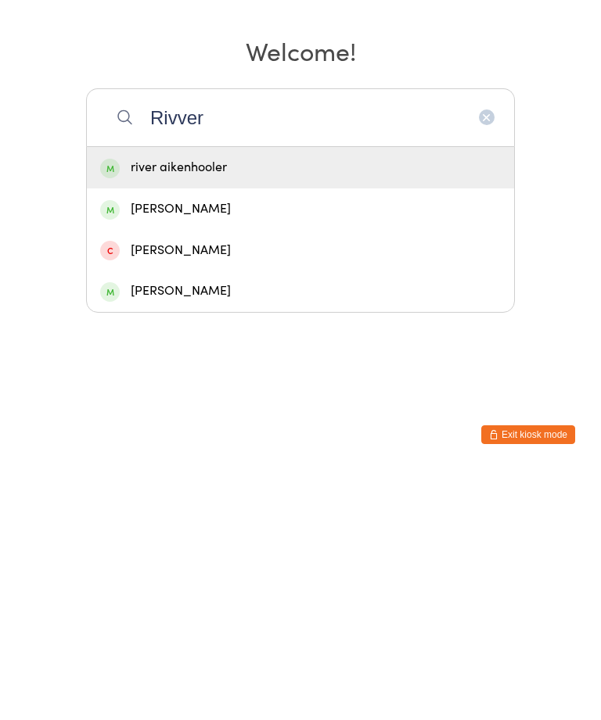
type input "Rivver"
click at [293, 408] on div "river aikenhooler" at bounding box center [300, 418] width 400 height 21
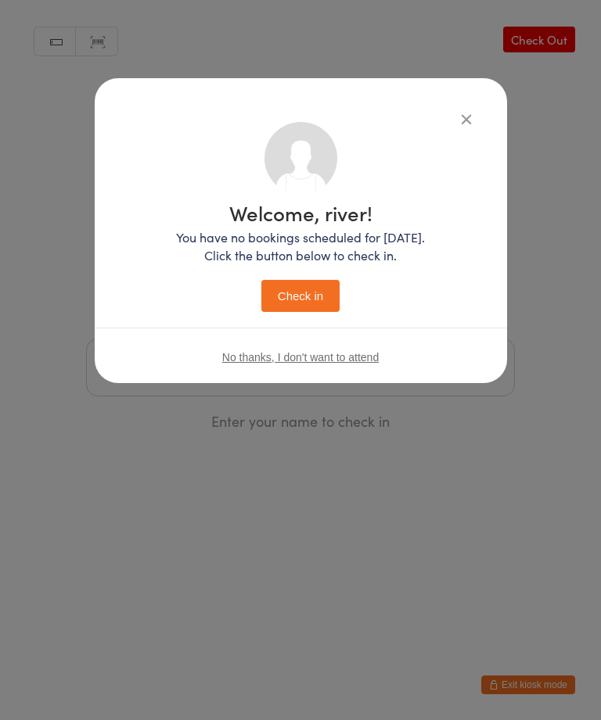
click at [311, 300] on button "Check in" at bounding box center [300, 296] width 78 height 32
